Goal: Contribute content: Contribute content

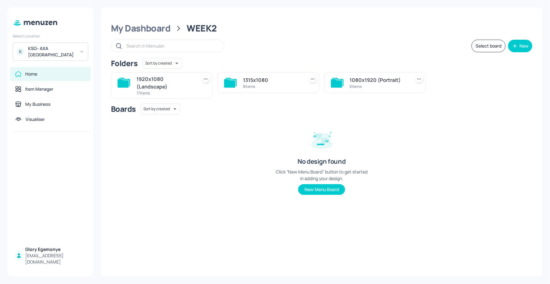
click at [120, 81] on icon at bounding box center [123, 83] width 11 height 9
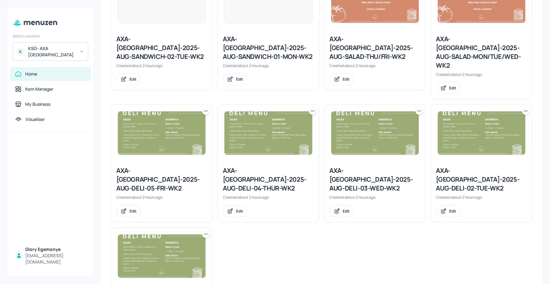
scroll to position [476, 0]
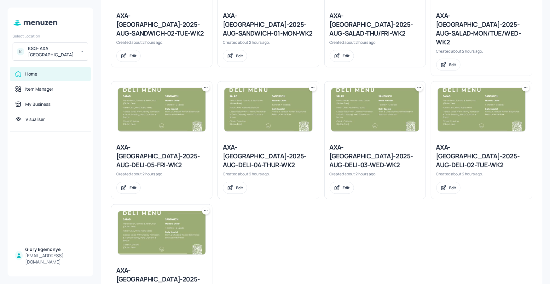
click at [135, 267] on div "AXA-[GEOGRAPHIC_DATA]-2025-AUG-DELI-01-MON-WK2" at bounding box center [161, 280] width 91 height 26
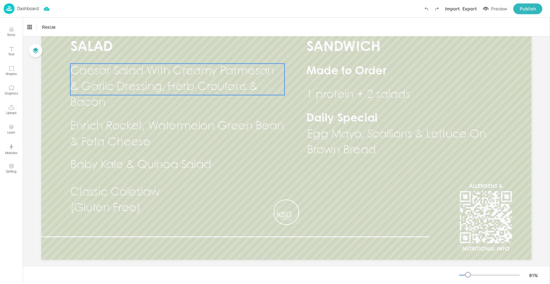
scroll to position [82, 0]
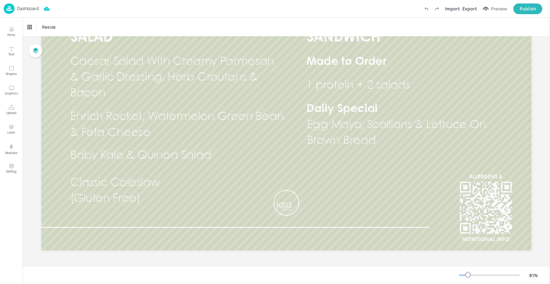
click at [465, 276] on div at bounding box center [489, 275] width 60 height 5
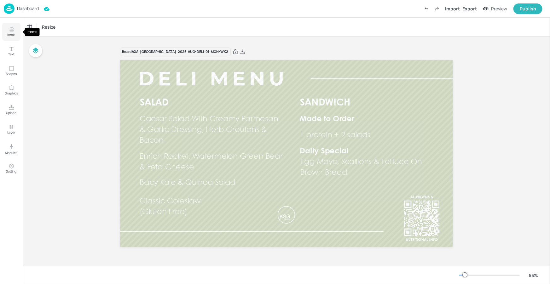
click at [11, 31] on icon "Items" at bounding box center [12, 29] width 6 height 6
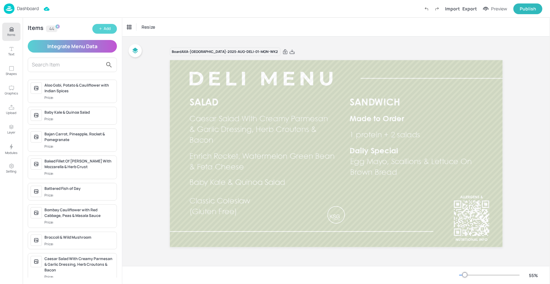
click at [95, 28] on button "Add" at bounding box center [104, 29] width 25 height 10
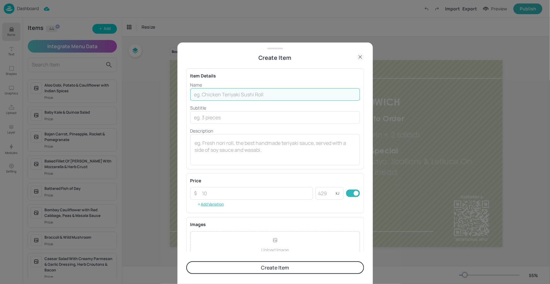
click at [276, 88] on input "text" at bounding box center [274, 94] width 169 height 13
click at [358, 58] on icon at bounding box center [360, 57] width 8 height 8
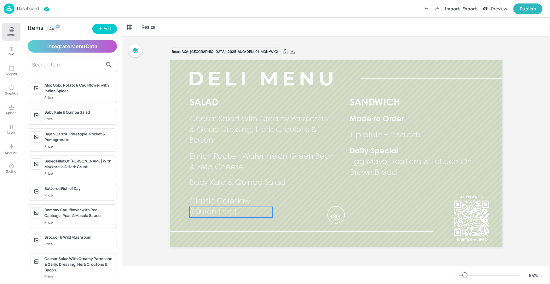
click at [236, 210] on span "(Gluten Free)" at bounding box center [213, 212] width 48 height 7
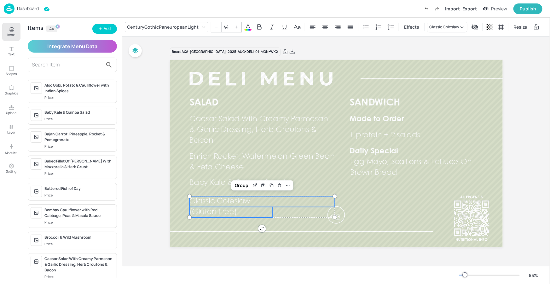
click at [199, 206] on p "Classic Coleslaw" at bounding box center [262, 201] width 146 height 11
click at [242, 185] on div "Group" at bounding box center [241, 185] width 19 height 8
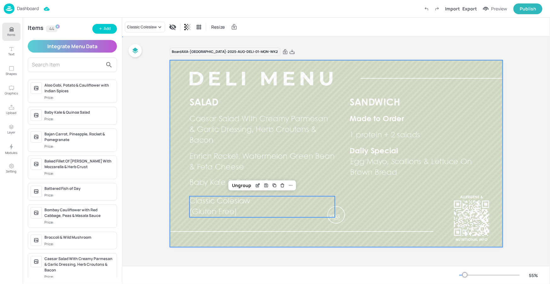
click at [267, 225] on div at bounding box center [336, 153] width 333 height 187
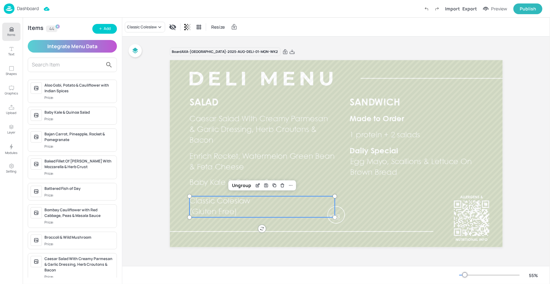
click at [234, 203] on span "Classic Coleslaw" at bounding box center [219, 201] width 61 height 7
click at [255, 185] on icon "Edit Item" at bounding box center [257, 185] width 5 height 5
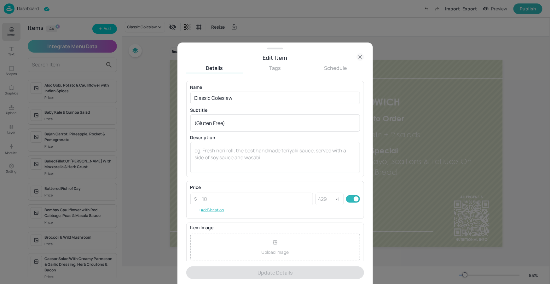
click at [361, 56] on icon at bounding box center [360, 57] width 8 height 8
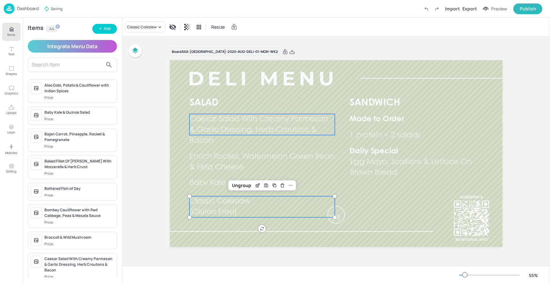
click at [213, 128] on span "Caesar Salad With Creamy Parmesan & Garlic Dressing, Herb Croutons & Bacon" at bounding box center [258, 130] width 138 height 29
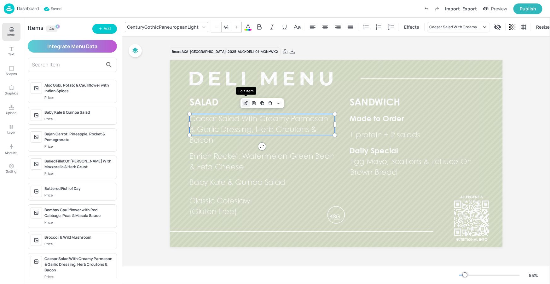
click at [246, 100] on div "Edit Item" at bounding box center [246, 103] width 8 height 8
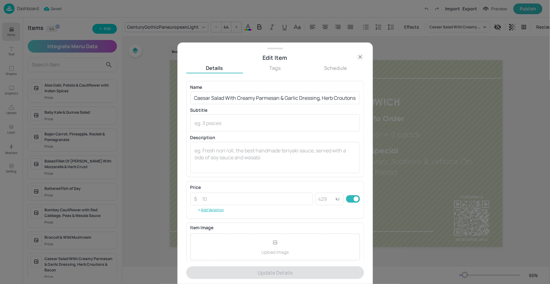
click at [356, 55] on div "Edit Item" at bounding box center [275, 57] width 178 height 9
click at [358, 55] on icon at bounding box center [360, 57] width 8 height 8
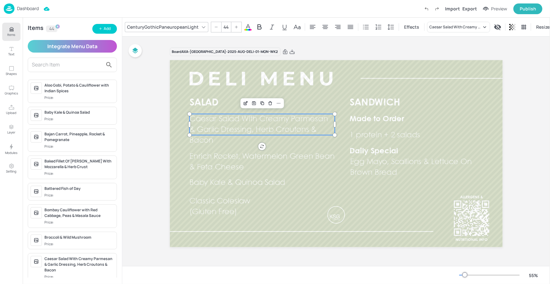
click at [211, 143] on span "Caesar Salad With Creamy Parmesan & Garlic Dressing, Herb Croutons & Bacon" at bounding box center [258, 130] width 138 height 29
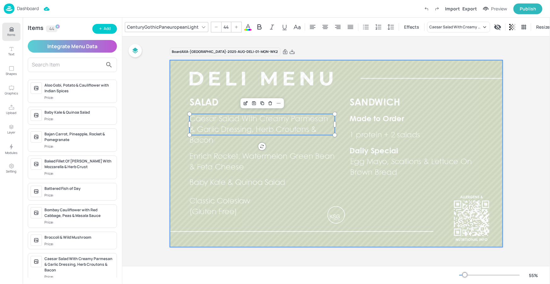
click at [314, 220] on div at bounding box center [336, 153] width 333 height 187
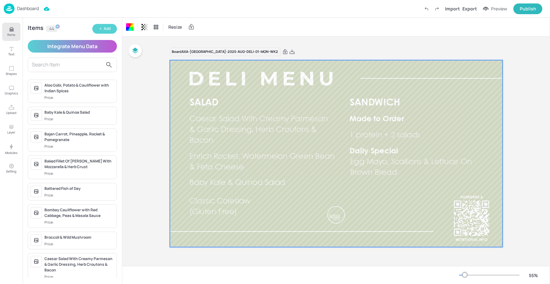
click at [104, 32] on button "Add" at bounding box center [104, 29] width 25 height 10
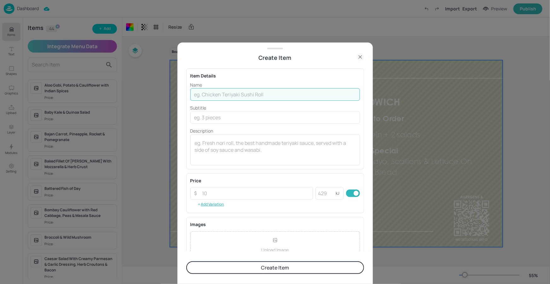
click at [202, 93] on input "text" at bounding box center [274, 94] width 169 height 13
click at [233, 99] on input "text" at bounding box center [274, 94] width 169 height 13
paste input "French Bean, Tomato & Red Onion"
type input "French Bean, Tomato & Red Onion"
click at [221, 119] on input "text" at bounding box center [274, 117] width 169 height 13
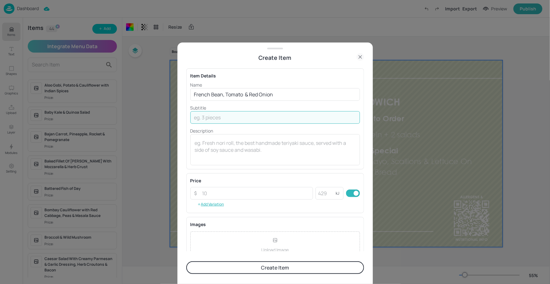
click at [221, 119] on input "text" at bounding box center [274, 117] width 169 height 13
paste input "(Gluten Free)"
type input "(Gluten Free)"
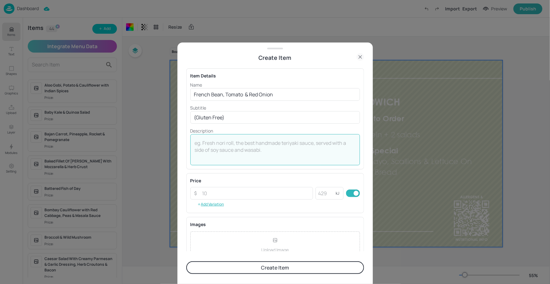
click at [221, 153] on textarea at bounding box center [275, 150] width 161 height 21
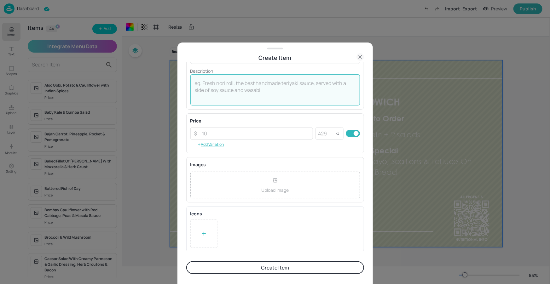
click at [267, 268] on button "Create Item" at bounding box center [275, 267] width 178 height 13
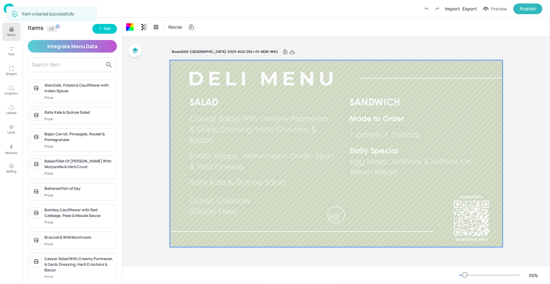
scroll to position [60, 0]
click at [108, 29] on div "Add" at bounding box center [107, 29] width 7 height 6
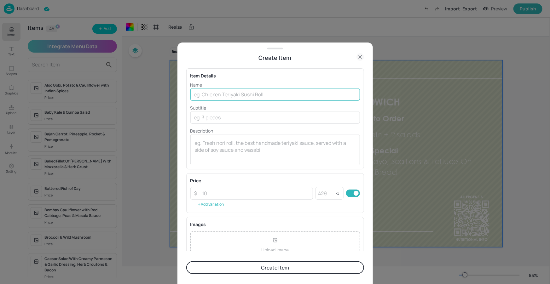
click at [224, 94] on input "text" at bounding box center [274, 94] width 169 height 13
paste input "Balsamic, Roasted Vegetable Pasta Salad"
type input "Balsamic, Roasted Vegetable Pasta Salad"
click at [272, 261] on button "Create Item" at bounding box center [275, 267] width 178 height 13
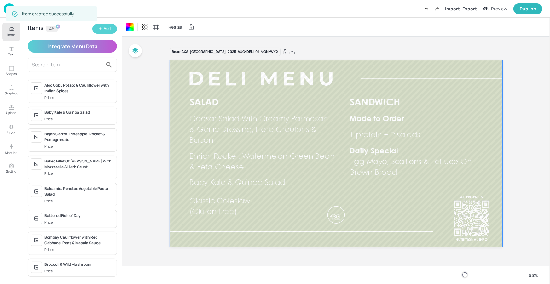
click at [105, 29] on div "Add" at bounding box center [107, 29] width 7 height 6
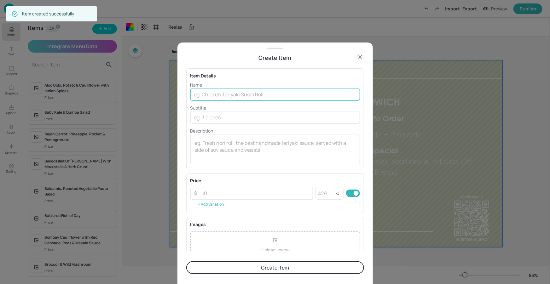
click at [278, 92] on input "text" at bounding box center [274, 94] width 169 height 13
paste input "Quinoa, Watermelon & Broccoli Sprout Salad"
type input "Quinoa, Watermelon & Broccoli Sprout Salad"
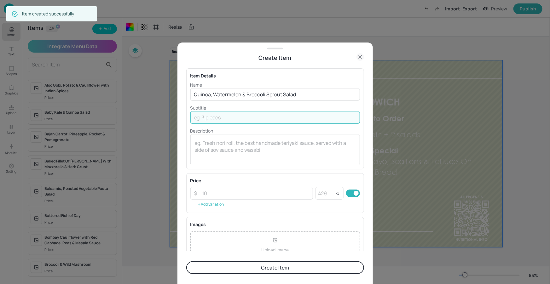
click at [208, 118] on input "text" at bounding box center [274, 117] width 169 height 13
paste input "(Gluten Free)"
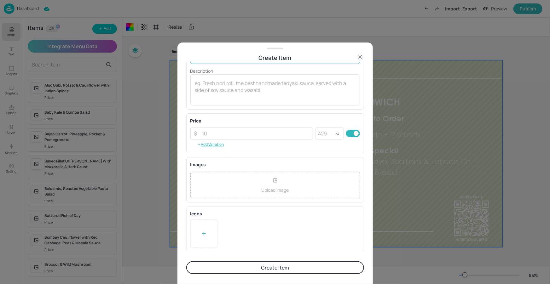
type input "(Gluten Free)"
click at [261, 263] on button "Create Item" at bounding box center [275, 267] width 178 height 13
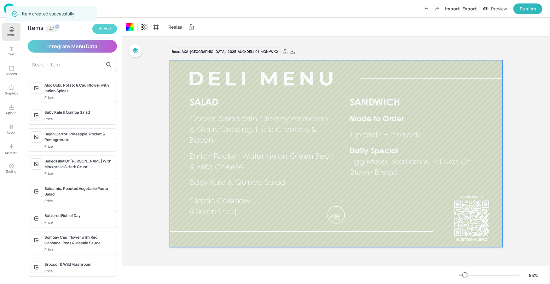
click at [103, 32] on button "Add" at bounding box center [104, 29] width 25 height 10
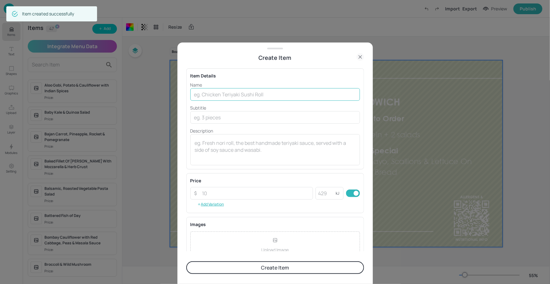
click at [290, 96] on input "text" at bounding box center [274, 94] width 169 height 13
paste input "Spiced Cauliflower & Lime Leaf with Baby Kale & toasted Almonds"
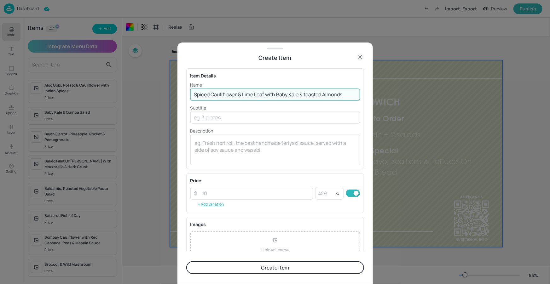
type input "Spiced Cauliflower & Lime Leaf with Baby Kale & toasted Almonds"
click at [247, 271] on button "Create Item" at bounding box center [275, 267] width 178 height 13
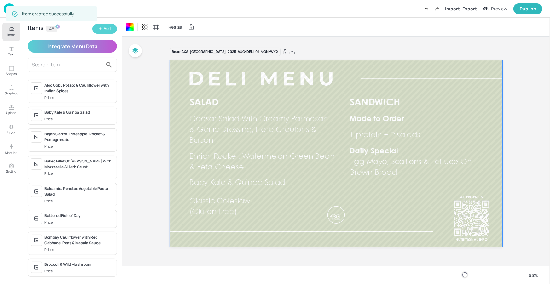
click at [111, 31] on button "Add" at bounding box center [104, 29] width 25 height 10
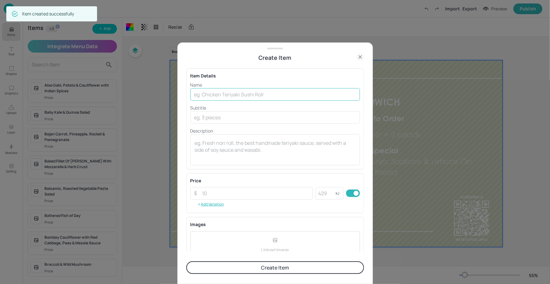
drag, startPoint x: 225, startPoint y: 85, endPoint x: 225, endPoint y: 95, distance: 9.5
click at [225, 86] on p "Name" at bounding box center [274, 85] width 169 height 7
click at [225, 95] on input "text" at bounding box center [274, 94] width 169 height 13
paste input "Cajun Potato Salad"
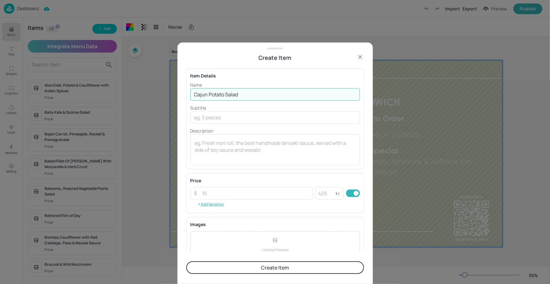
type input "Cajun Potato Salad"
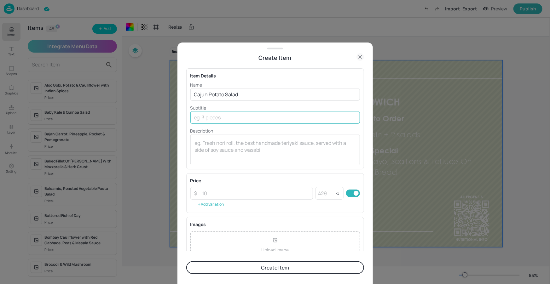
click at [231, 117] on input "text" at bounding box center [274, 117] width 169 height 13
